Goal: Task Accomplishment & Management: Complete application form

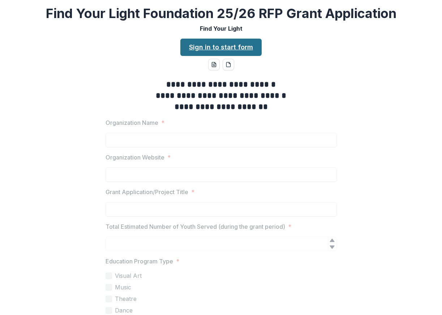
click at [212, 45] on link "Sign in to start form" at bounding box center [220, 47] width 81 height 17
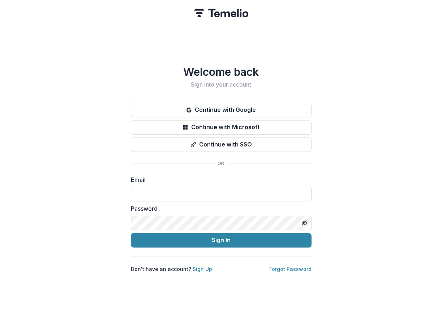
click at [142, 196] on input at bounding box center [221, 194] width 181 height 14
type input "**********"
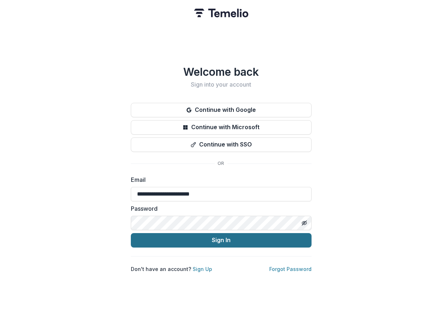
click at [203, 238] on button "Sign In" at bounding box center [221, 240] width 181 height 14
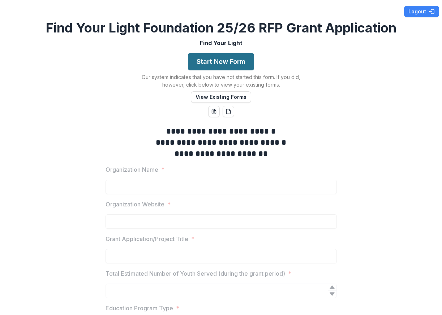
click at [227, 62] on button "Start New Form" at bounding box center [221, 61] width 66 height 17
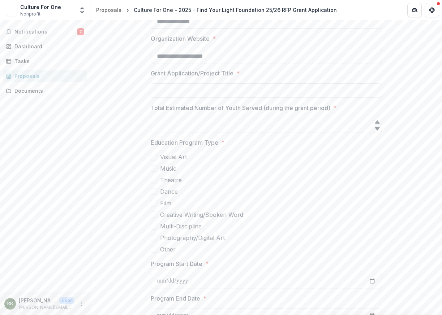
scroll to position [177, 0]
click at [29, 92] on div "Documents" at bounding box center [47, 91] width 67 height 8
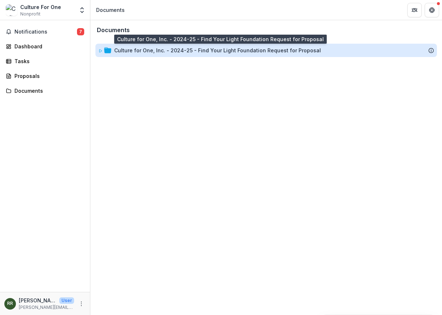
click at [116, 51] on div "Culture for One, Inc. - 2024-25 - Find Your Light Foundation Request for Propos…" at bounding box center [217, 51] width 207 height 8
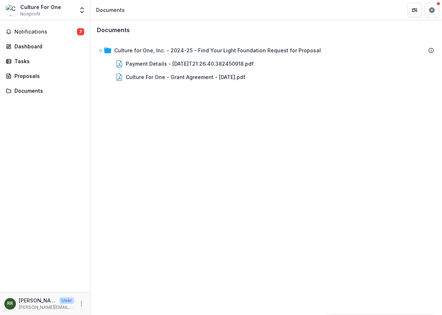
click at [124, 109] on div "Documents Culture for One, Inc. - 2024-25 - Find Your Light Foundation Request …" at bounding box center [265, 167] width 351 height 295
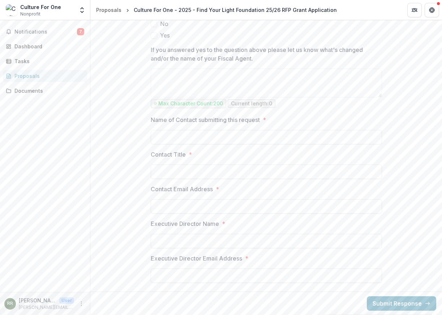
scroll to position [930, 0]
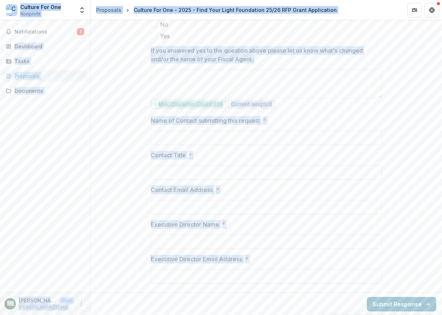
copy body "**********"
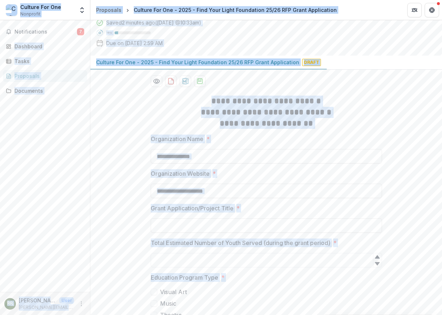
scroll to position [0, 0]
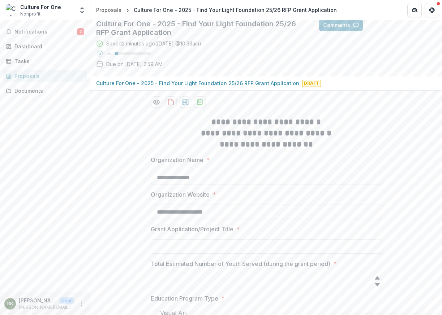
scroll to position [21, 0]
